Goal: Task Accomplishment & Management: Use online tool/utility

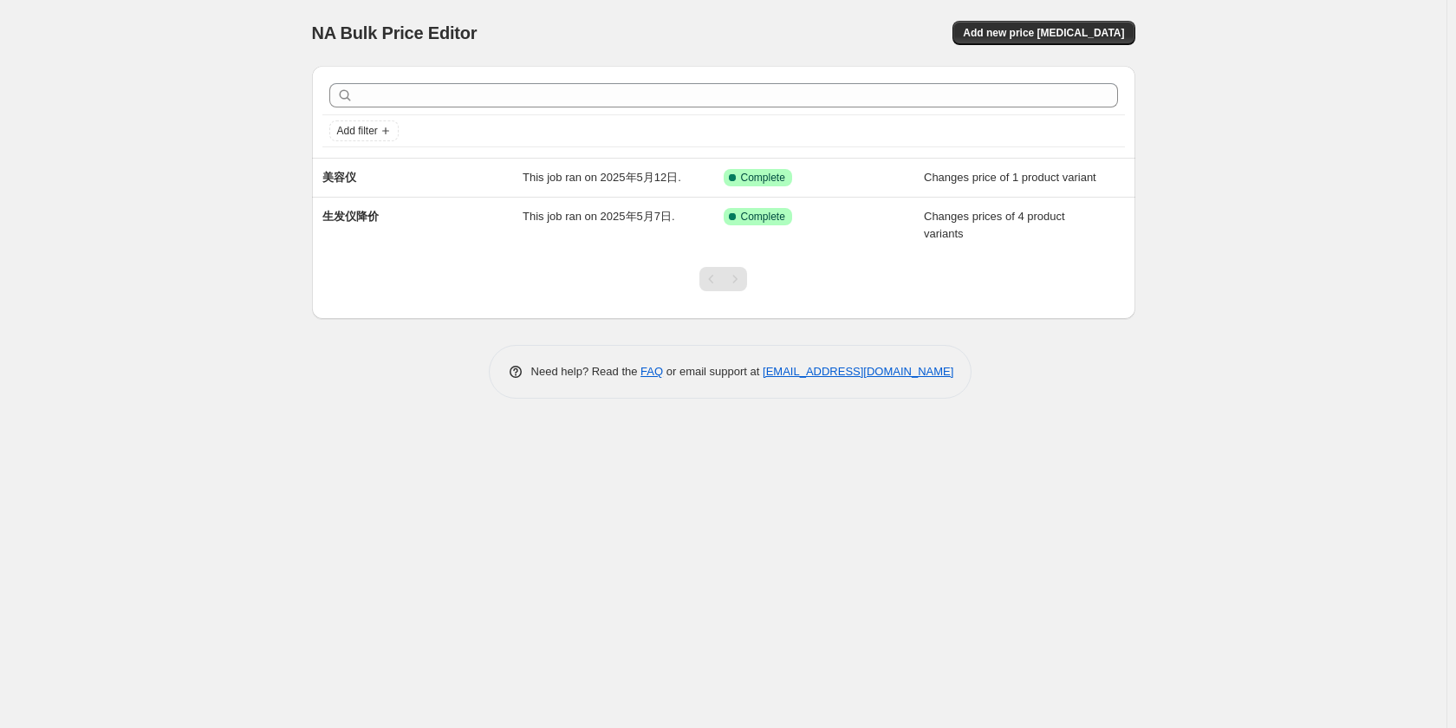
click at [1215, 459] on div "NA Bulk Price Editor. This page is ready NA Bulk Price Editor Add new price [ME…" at bounding box center [723, 364] width 1446 height 728
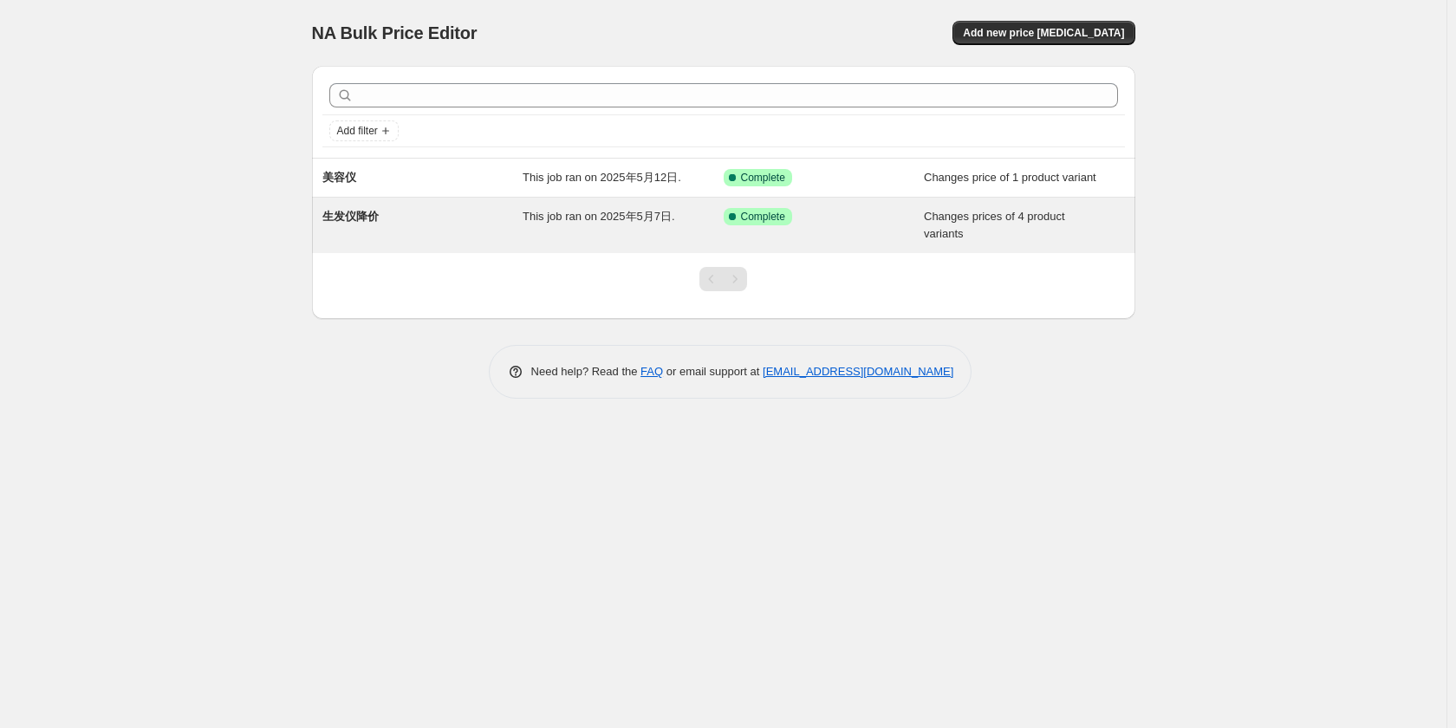
click at [546, 212] on span "This job ran on 2025年5月7日." at bounding box center [598, 216] width 152 height 13
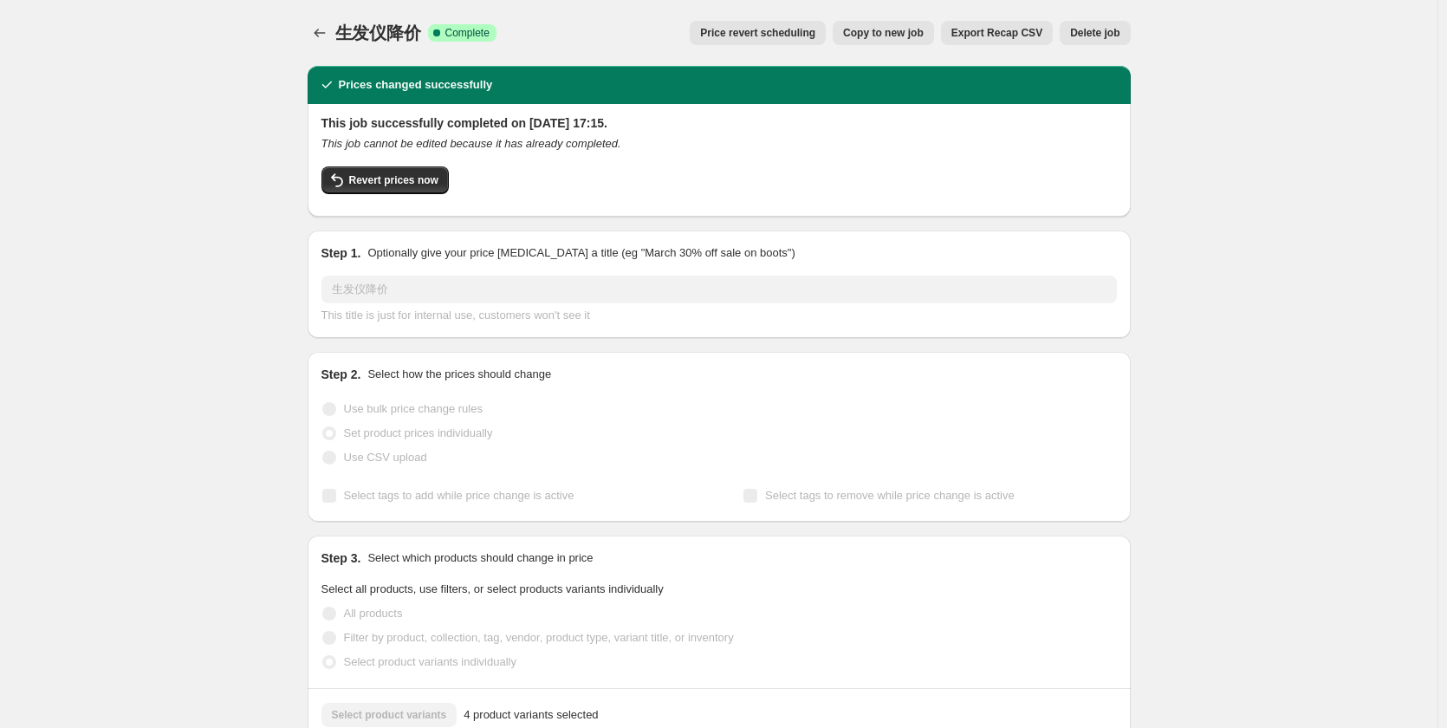
click at [765, 31] on span "Price revert scheduling" at bounding box center [757, 33] width 115 height 14
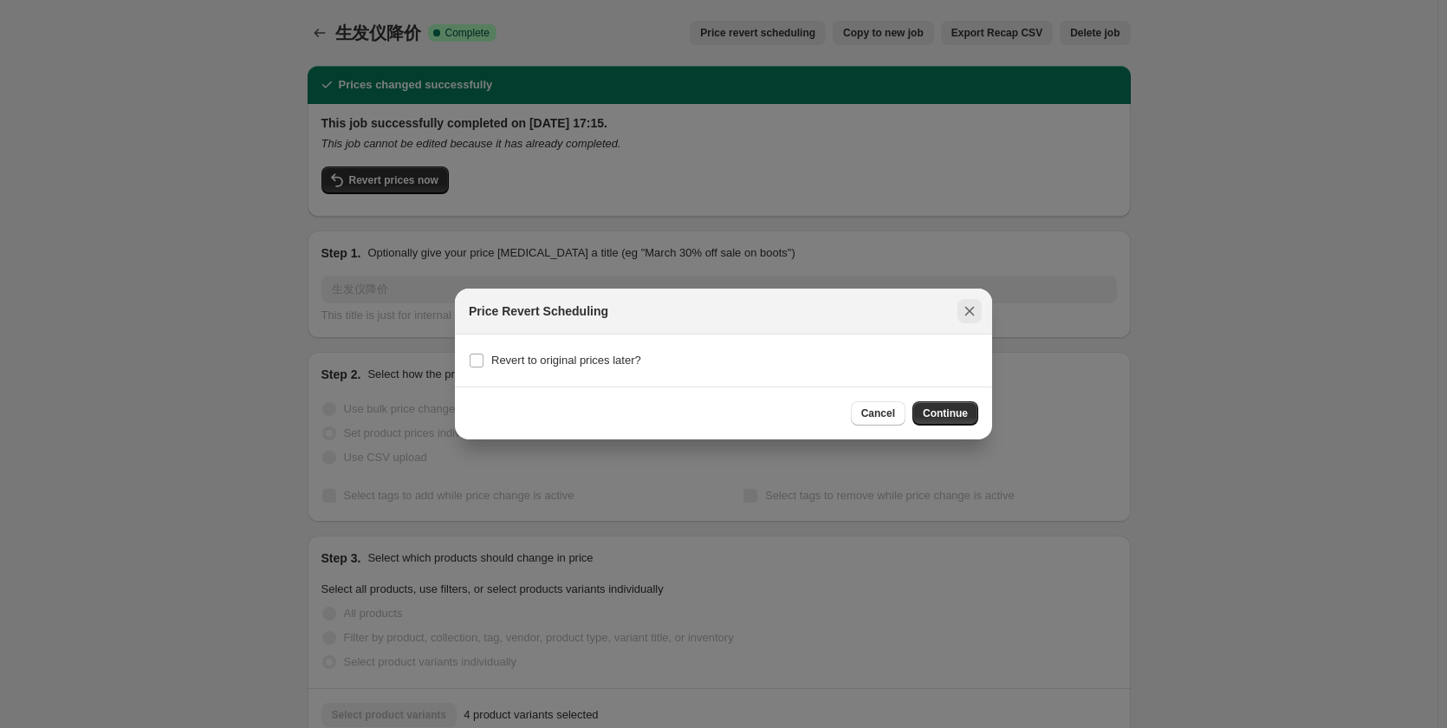
click at [975, 315] on icon "Close" at bounding box center [969, 310] width 17 height 17
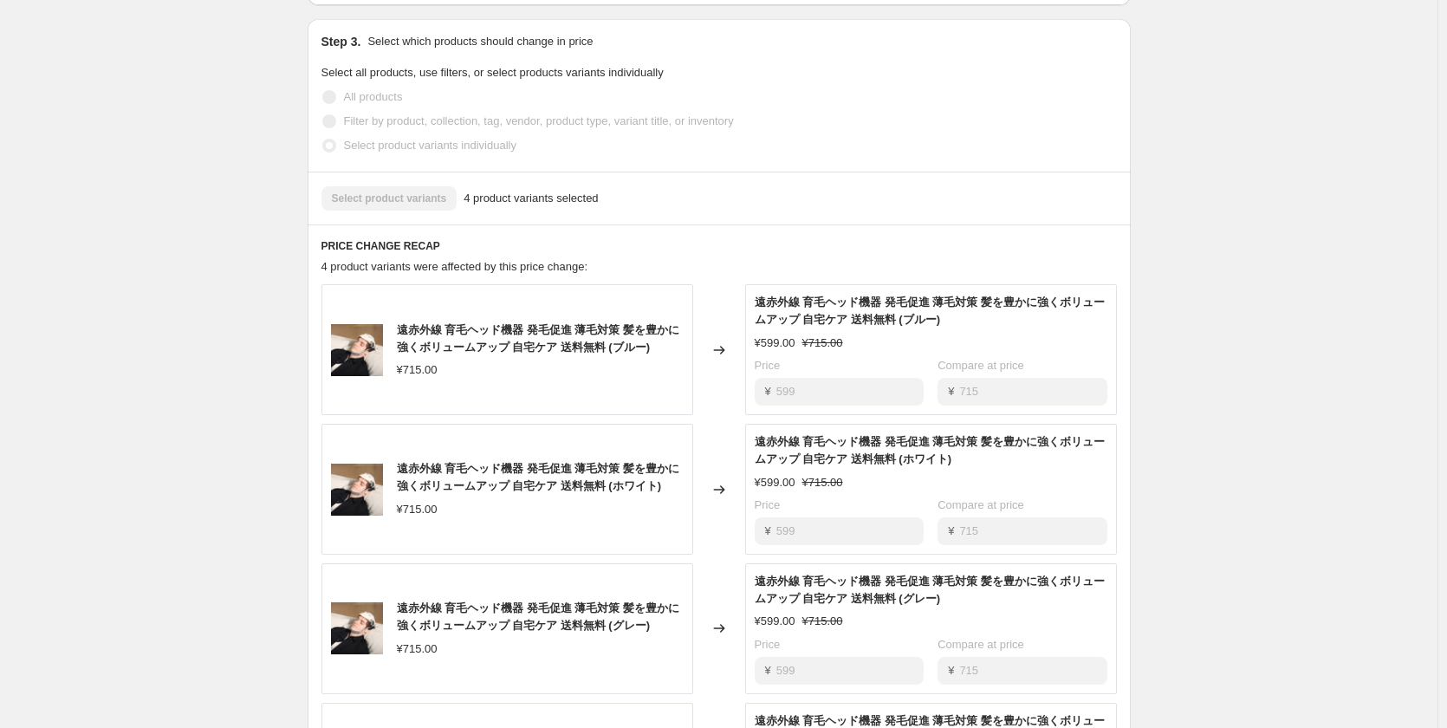
scroll to position [520, 0]
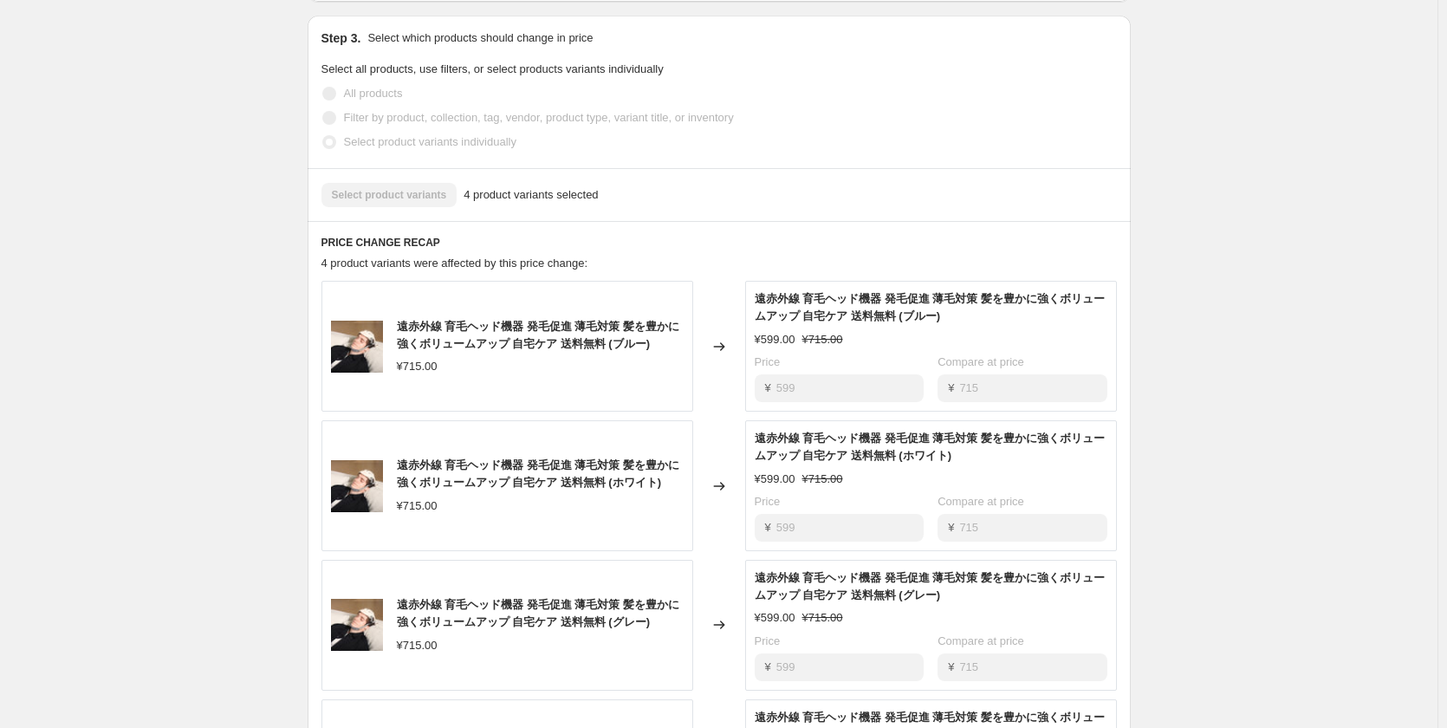
click at [585, 347] on span "遠赤外線 育毛ヘッド機器 発毛促進 薄毛対策 髪を豊かに強くボリュームアップ 自宅ケア 送料無料 (ブルー)" at bounding box center [538, 335] width 282 height 30
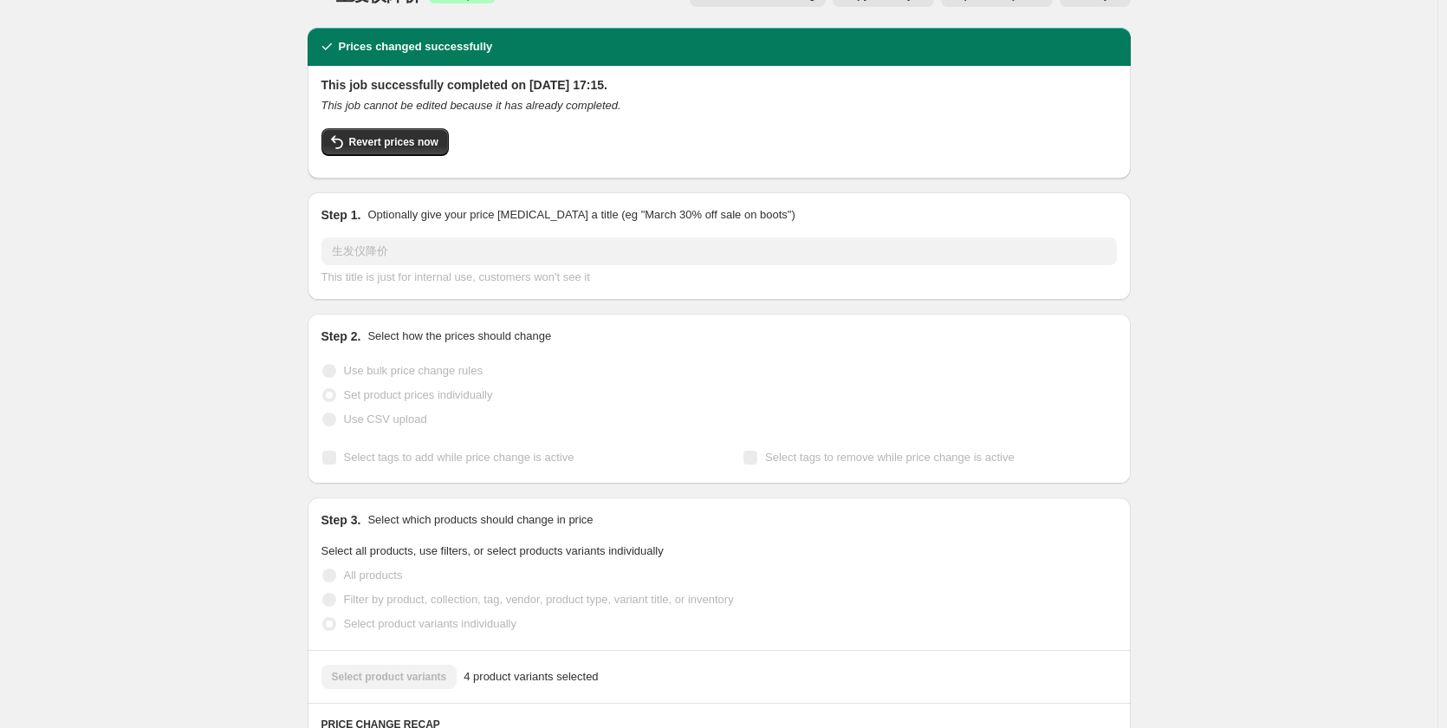
scroll to position [0, 0]
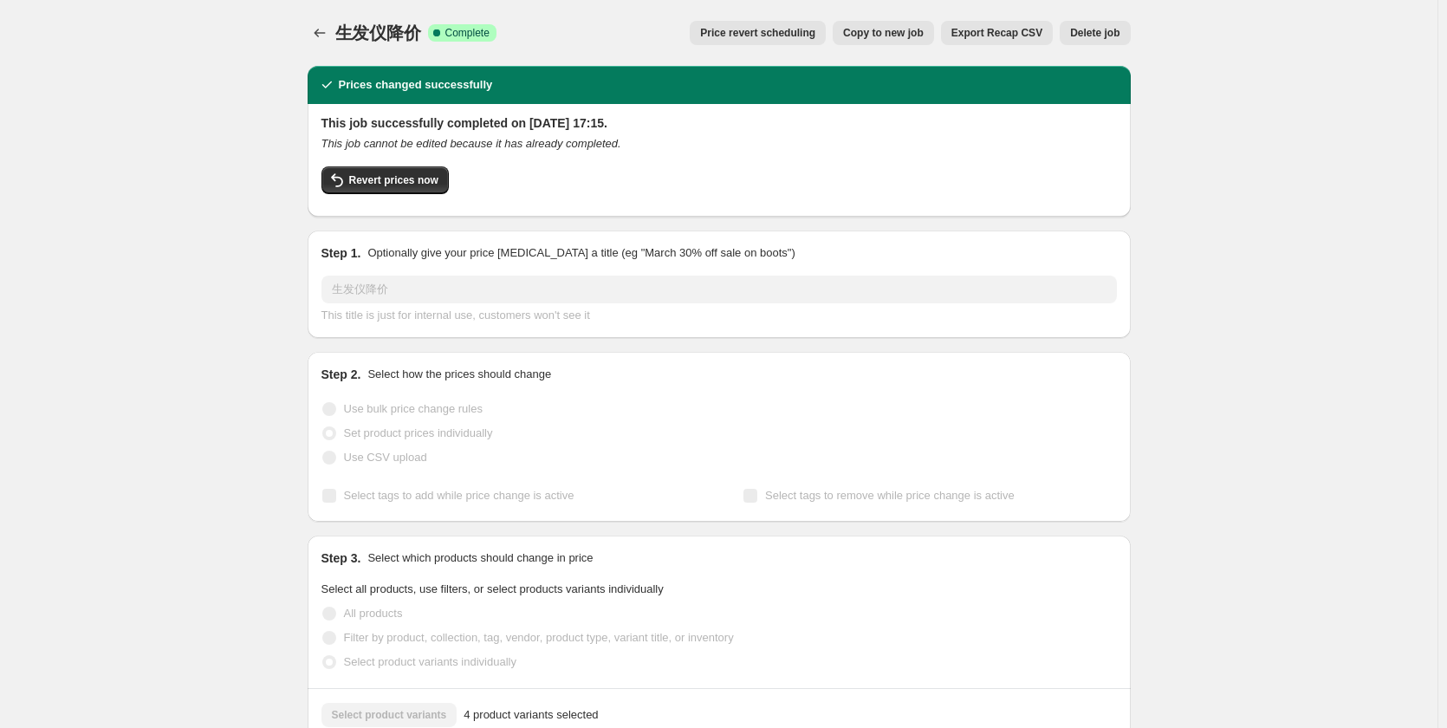
click at [324, 37] on icon "Price change jobs" at bounding box center [319, 32] width 17 height 17
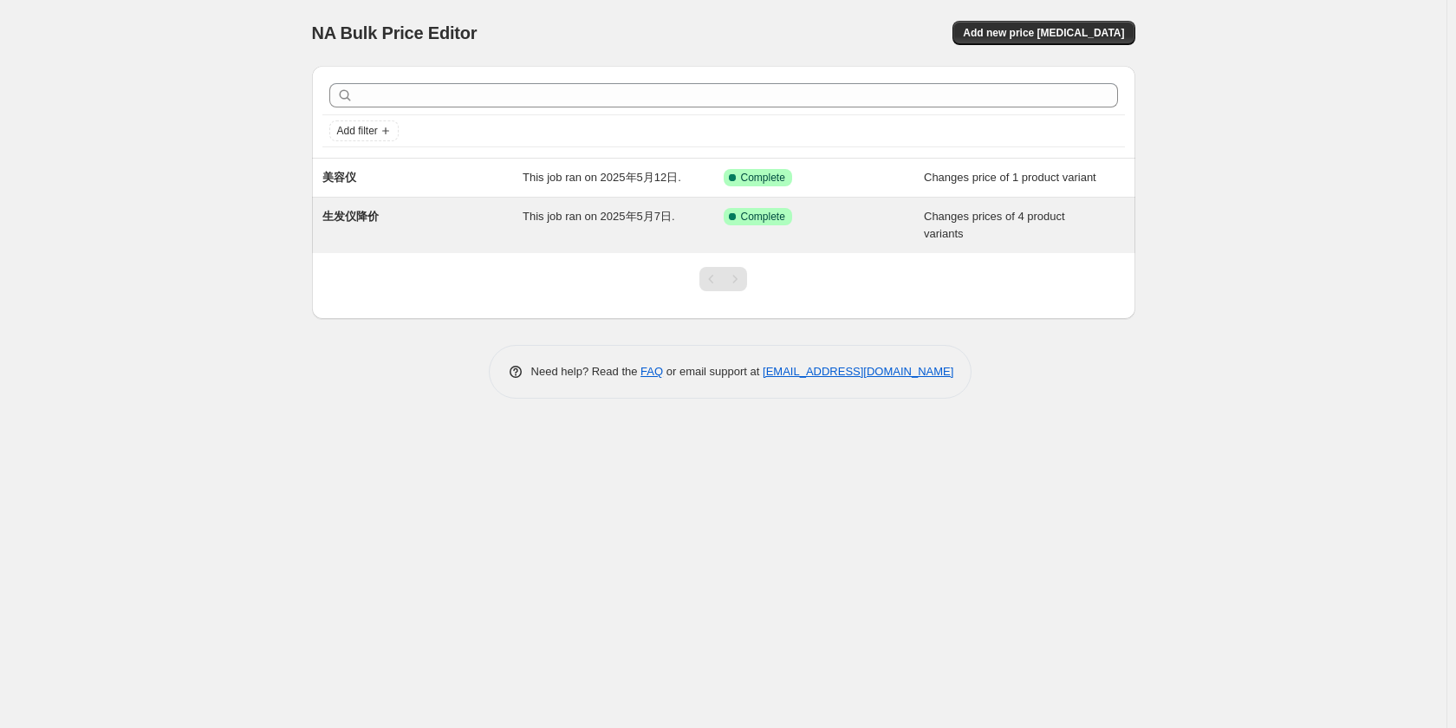
click at [834, 223] on div "Success Complete Complete" at bounding box center [810, 216] width 175 height 17
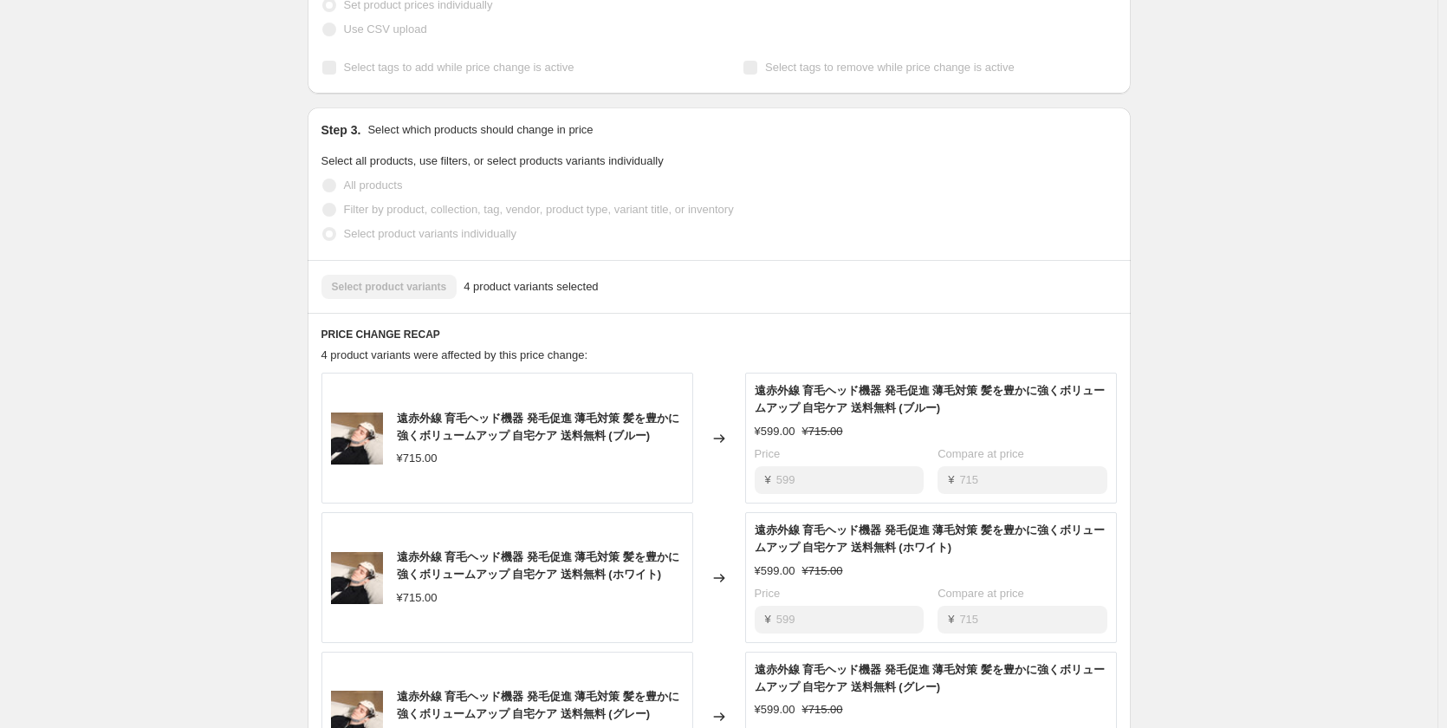
scroll to position [433, 0]
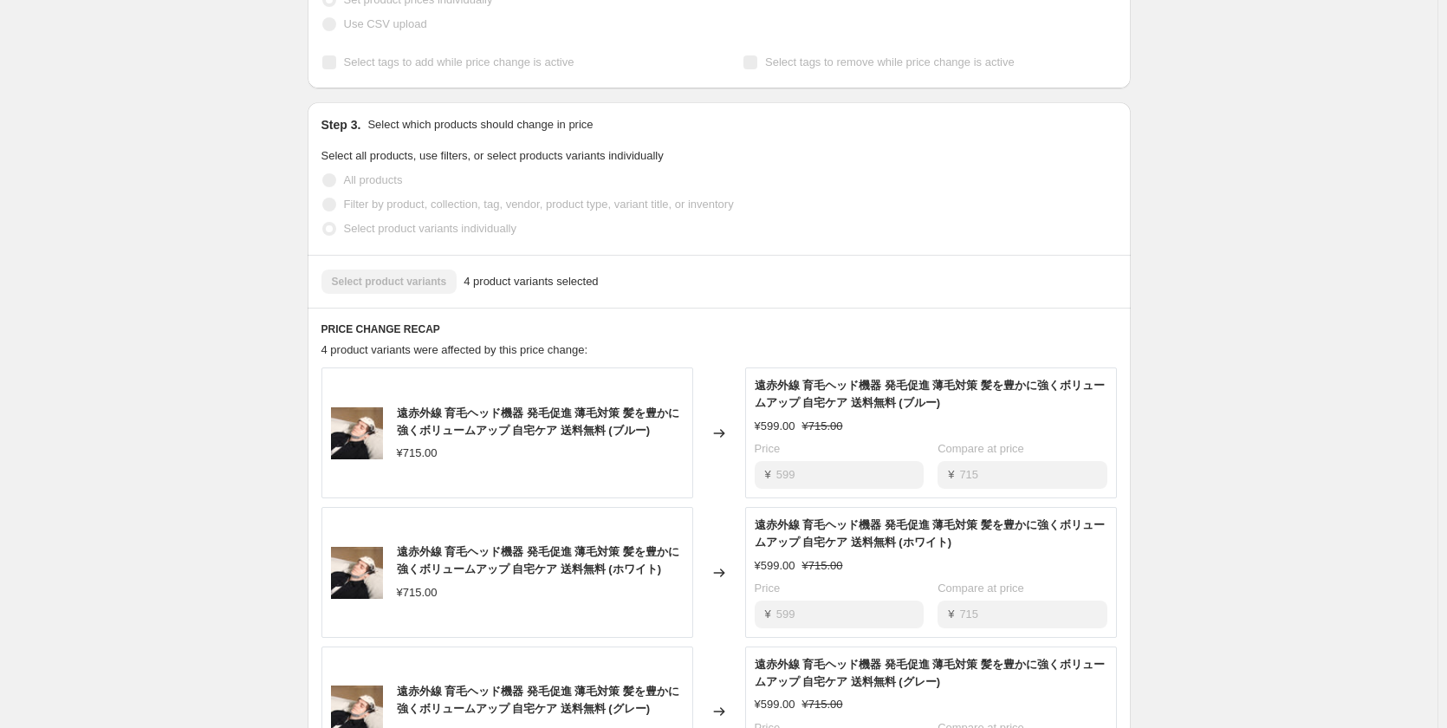
click at [727, 294] on div "Select product variants 4 product variants selected" at bounding box center [719, 281] width 823 height 53
